Goal: Task Accomplishment & Management: Manage account settings

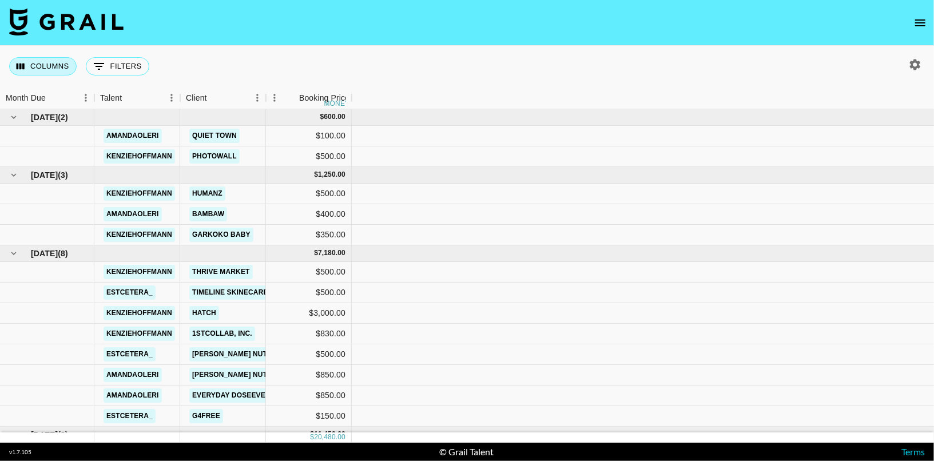
click at [47, 69] on button "Columns" at bounding box center [42, 66] width 67 height 18
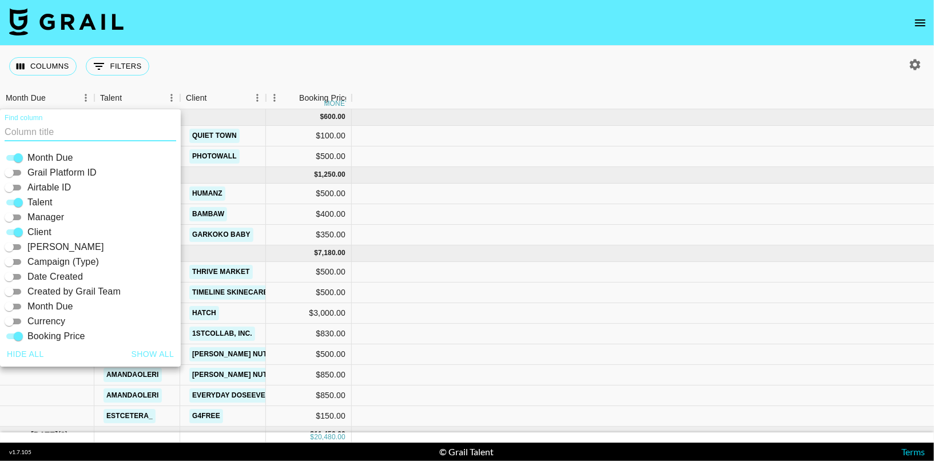
click at [160, 353] on button "Show all" at bounding box center [153, 354] width 52 height 21
checkbox input "true"
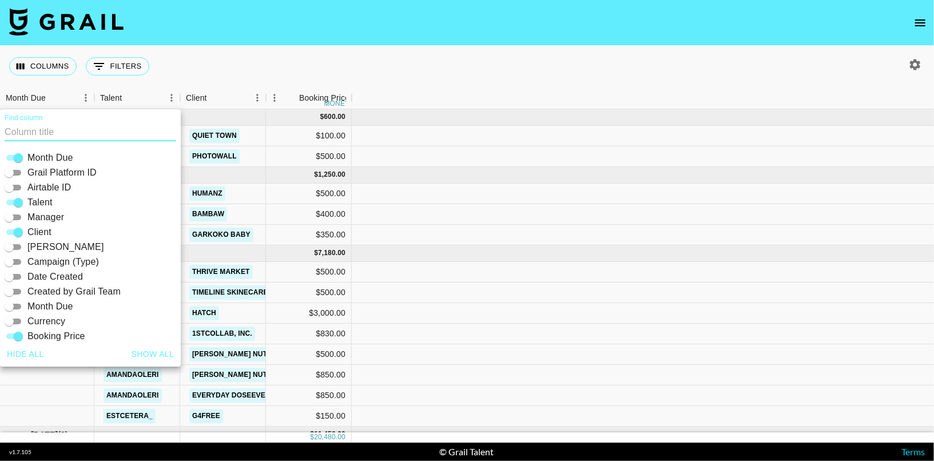
checkbox input "true"
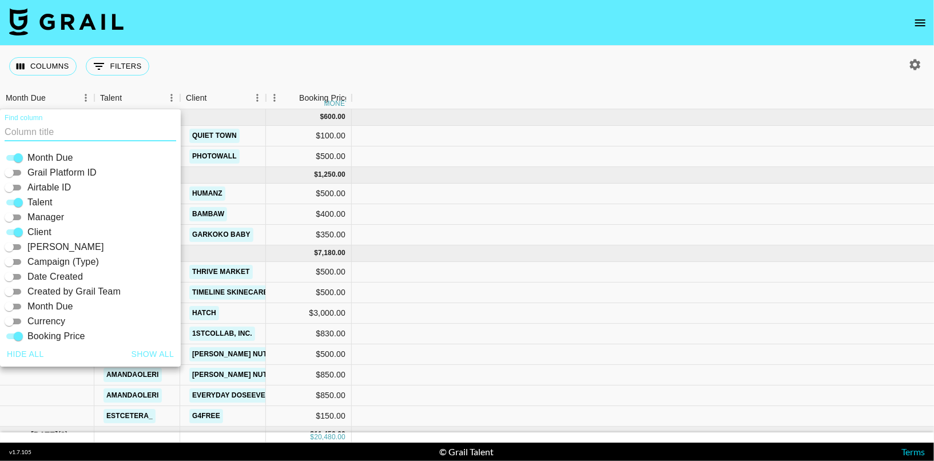
checkbox input "true"
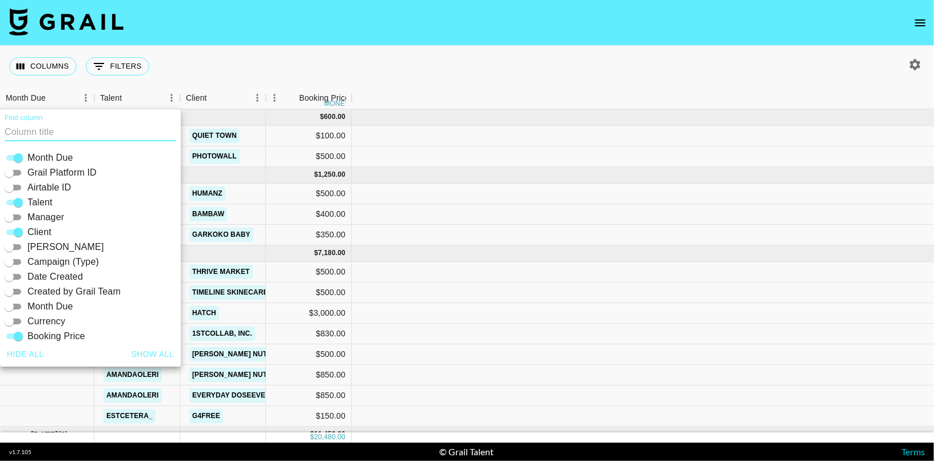
checkbox input "true"
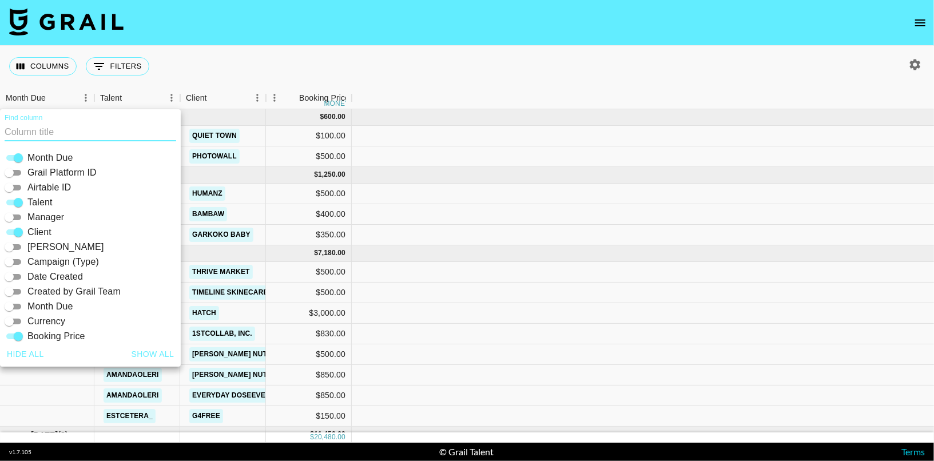
checkbox input "true"
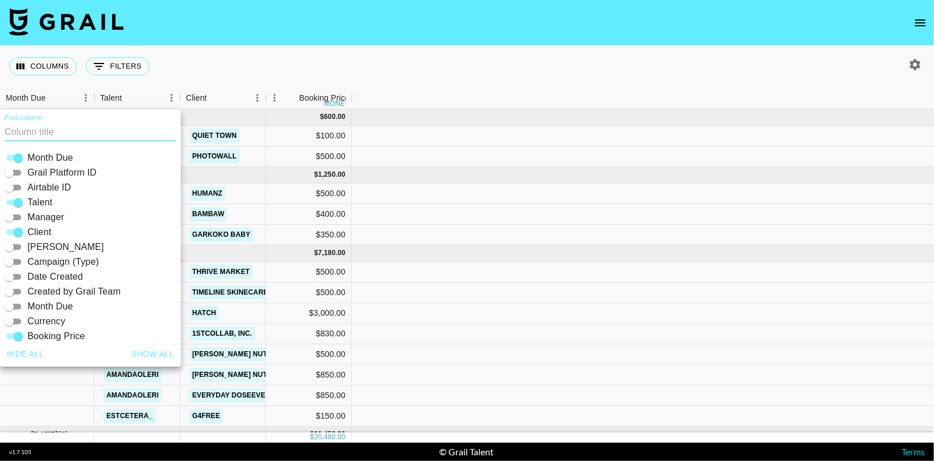
checkbox input "true"
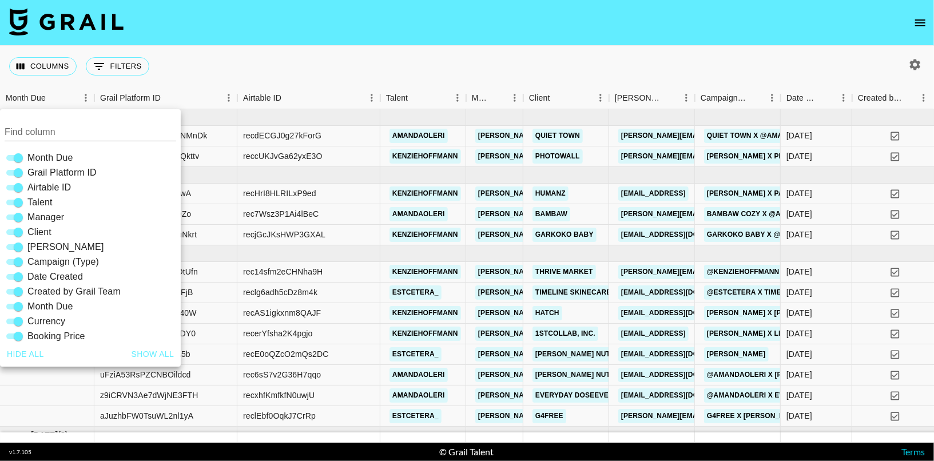
click at [465, 62] on div "Columns 0 Filters + Booking" at bounding box center [467, 66] width 934 height 41
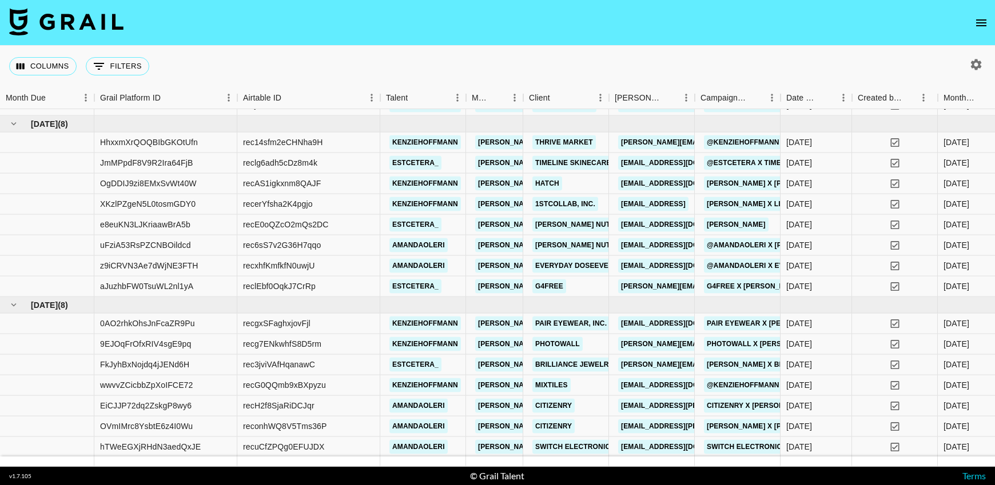
scroll to position [149, 0]
